Goal: Task Accomplishment & Management: Manage account settings

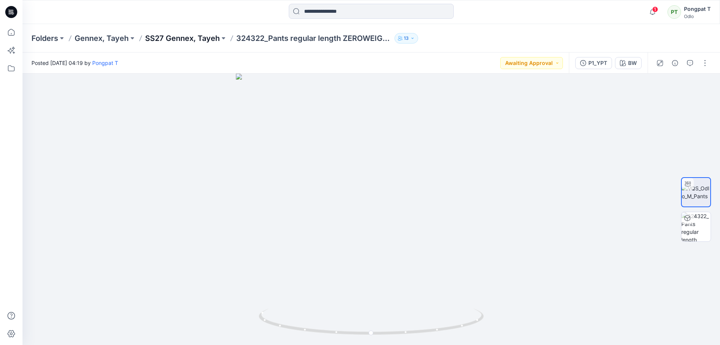
click at [195, 38] on p "SS27 Gennex, Tayeh" at bounding box center [182, 38] width 75 height 11
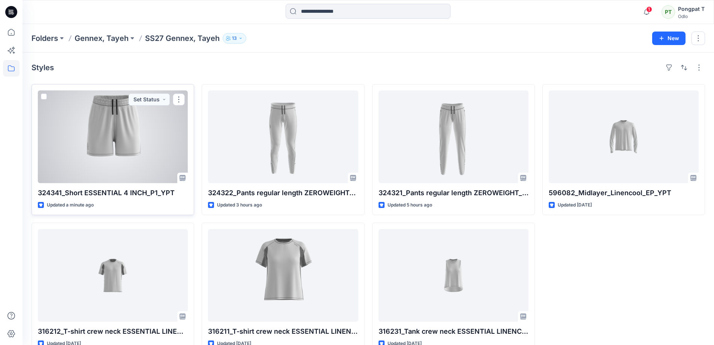
click at [132, 123] on div at bounding box center [113, 136] width 150 height 93
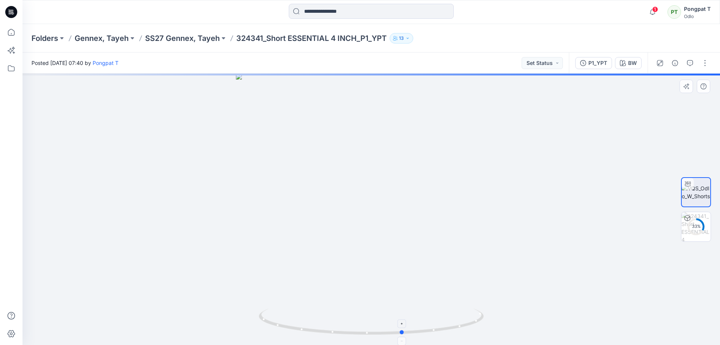
drag, startPoint x: 471, startPoint y: 325, endPoint x: 281, endPoint y: 327, distance: 189.8
click at [281, 327] on icon at bounding box center [372, 322] width 227 height 28
click at [557, 65] on button "Set Status" at bounding box center [542, 63] width 41 height 12
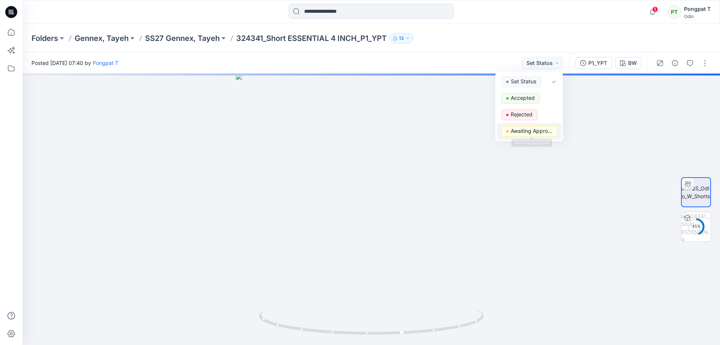
click at [528, 133] on p "Awaiting Approval" at bounding box center [532, 131] width 42 height 10
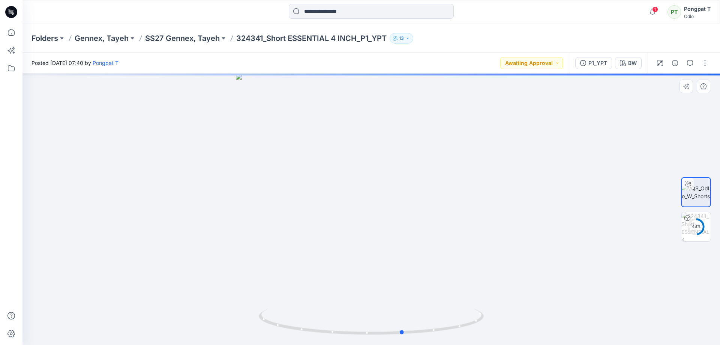
click at [559, 215] on div at bounding box center [372, 209] width 698 height 271
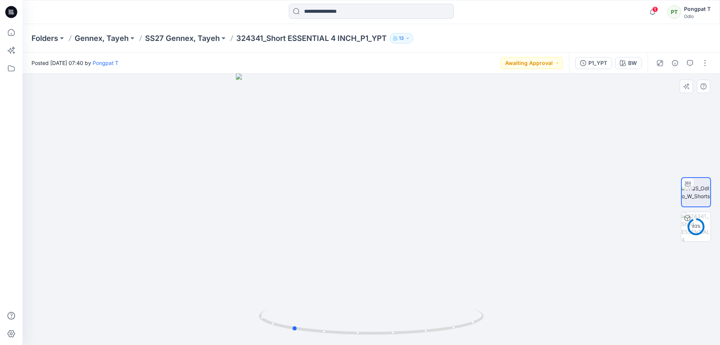
drag, startPoint x: 471, startPoint y: 319, endPoint x: 606, endPoint y: 285, distance: 138.7
click at [603, 287] on div at bounding box center [372, 209] width 698 height 271
click at [198, 38] on p "SS27 Gennex, Tayeh" at bounding box center [182, 38] width 75 height 11
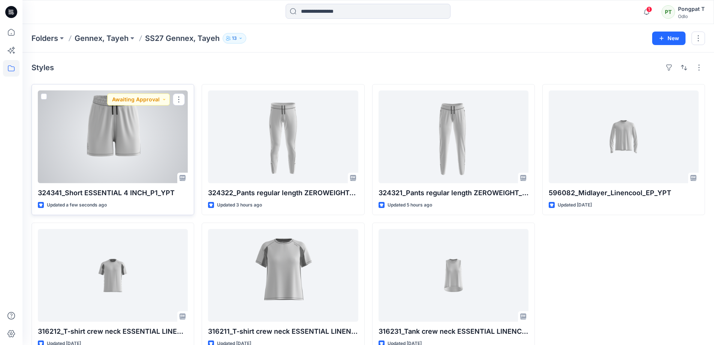
click at [151, 140] on div at bounding box center [113, 136] width 150 height 93
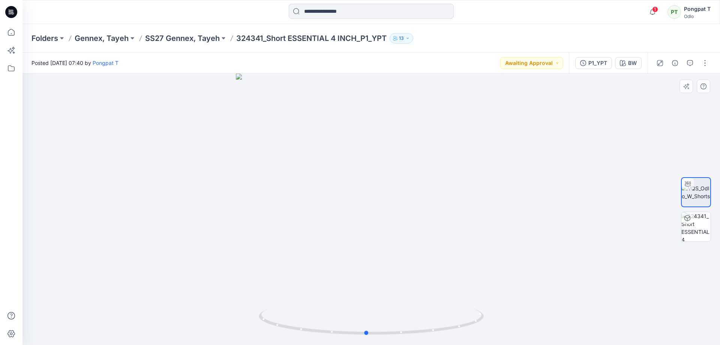
drag, startPoint x: 437, startPoint y: 327, endPoint x: 207, endPoint y: 307, distance: 230.7
click at [207, 307] on div at bounding box center [372, 209] width 698 height 271
click at [411, 173] on div at bounding box center [372, 209] width 698 height 271
click at [703, 189] on img at bounding box center [696, 192] width 29 height 16
click at [701, 236] on img at bounding box center [695, 226] width 29 height 29
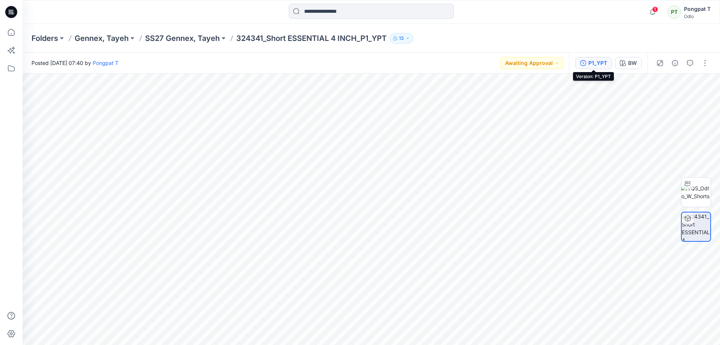
click at [597, 62] on div "P1_YPT" at bounding box center [597, 63] width 19 height 8
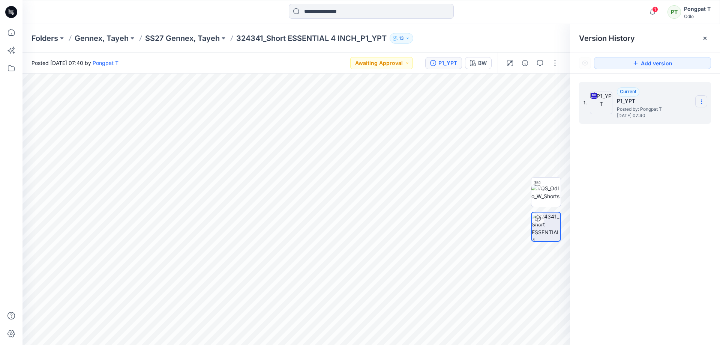
click at [701, 103] on icon at bounding box center [702, 102] width 6 height 6
click at [182, 207] on div "Posted [DATE] 07:40 by Pongpat T Awaiting Approval P1_YPT BW BW All Materials B…" at bounding box center [372, 199] width 698 height 292
click at [557, 191] on img at bounding box center [545, 192] width 29 height 16
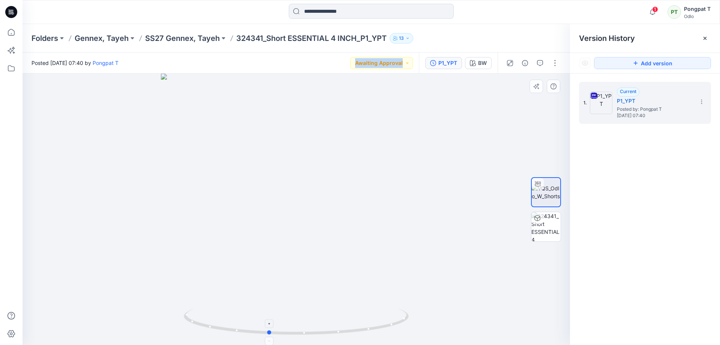
click at [365, 333] on icon at bounding box center [297, 322] width 227 height 28
click at [299, 335] on icon at bounding box center [297, 322] width 227 height 28
click at [160, 41] on p "SS27 Gennex, Tayeh" at bounding box center [182, 38] width 75 height 11
